Goal: Information Seeking & Learning: Learn about a topic

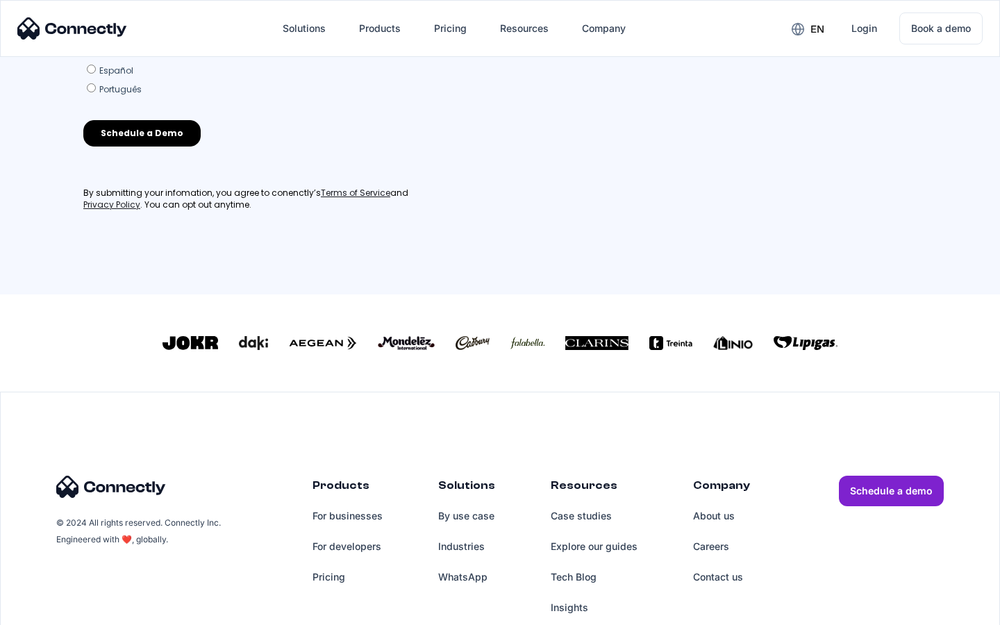
scroll to position [609, 0]
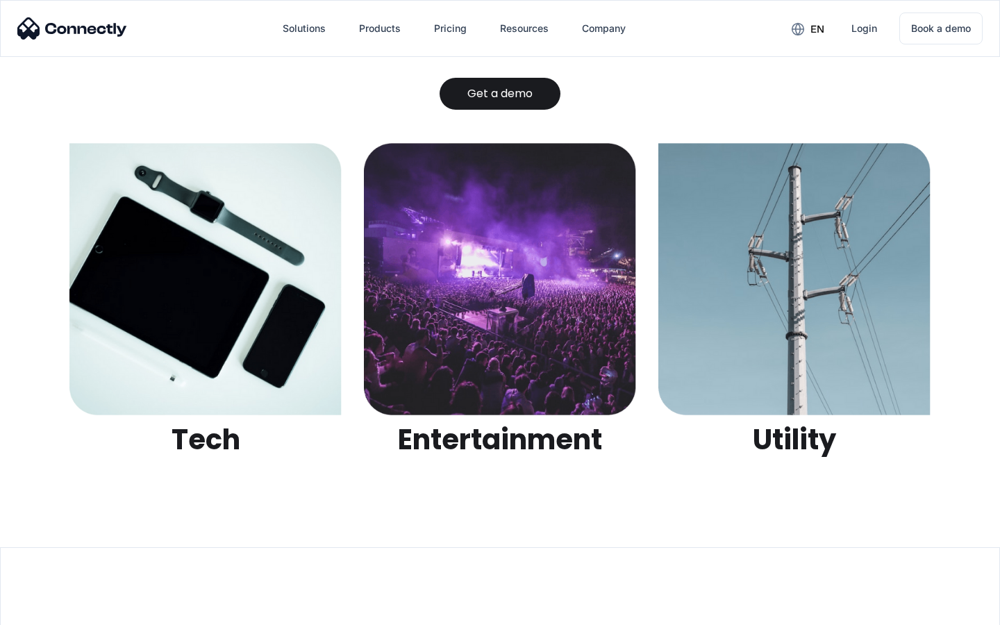
scroll to position [4381, 0]
